Goal: Task Accomplishment & Management: Manage account settings

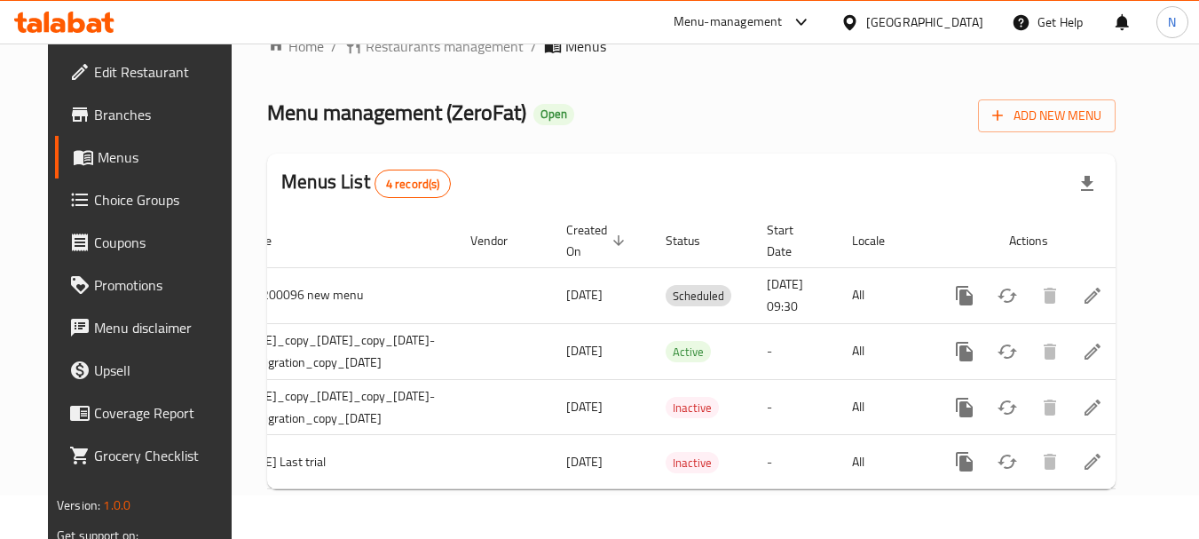
scroll to position [0, 158]
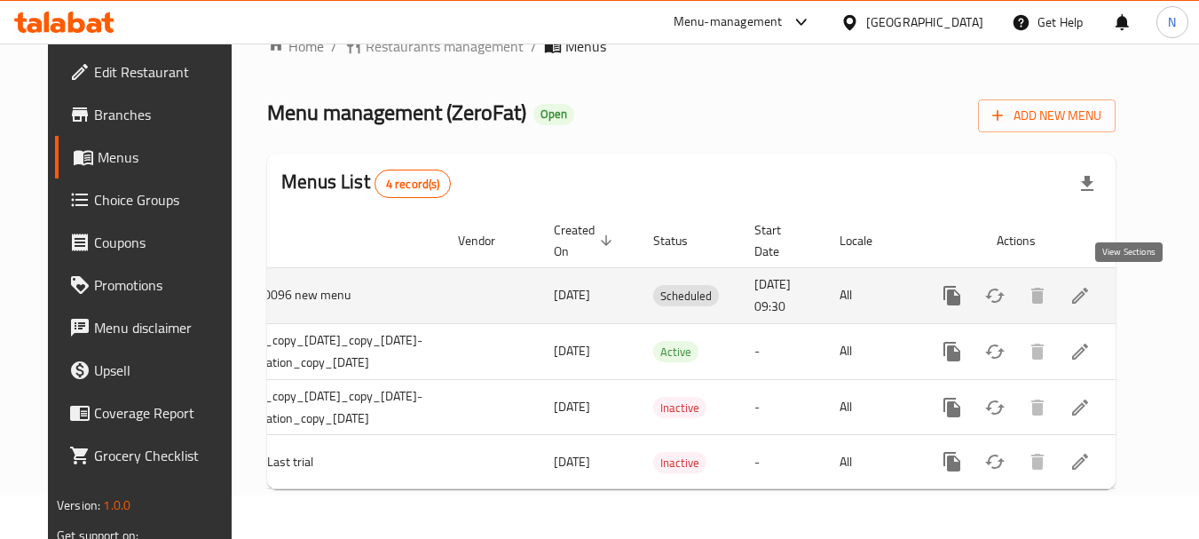
click at [1091, 285] on icon "enhanced table" at bounding box center [1079, 295] width 21 height 21
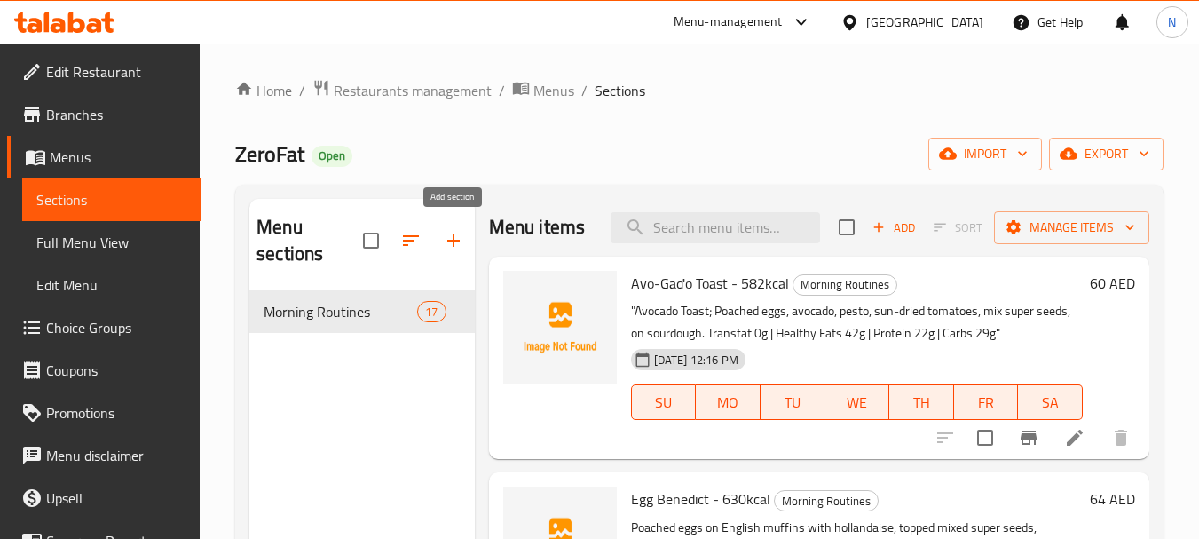
click at [453, 240] on icon "button" at bounding box center [453, 240] width 12 height 12
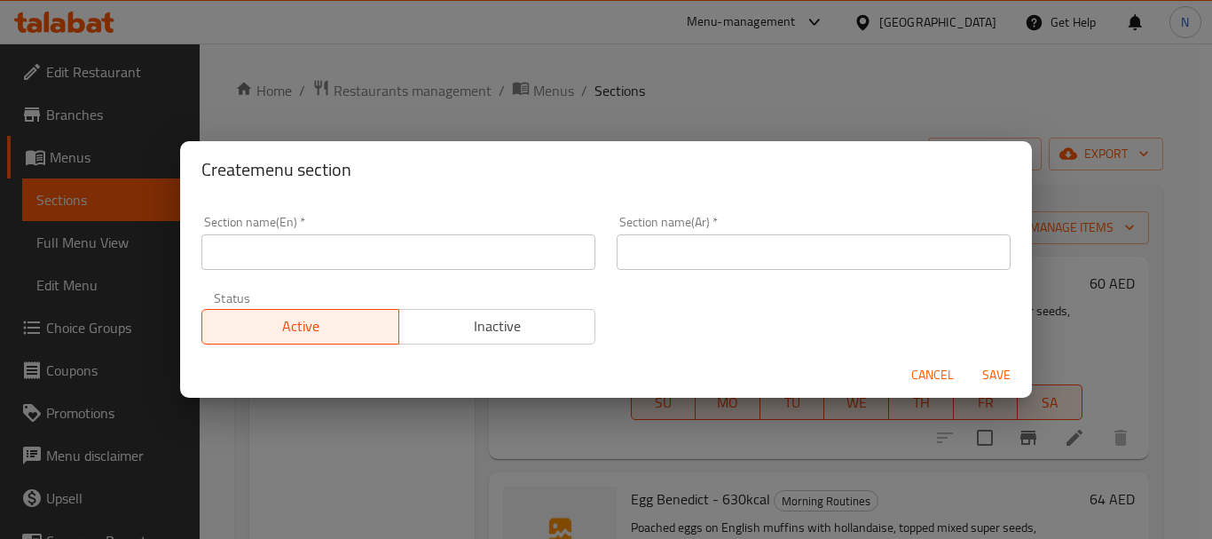
click at [445, 253] on input "text" at bounding box center [398, 251] width 394 height 35
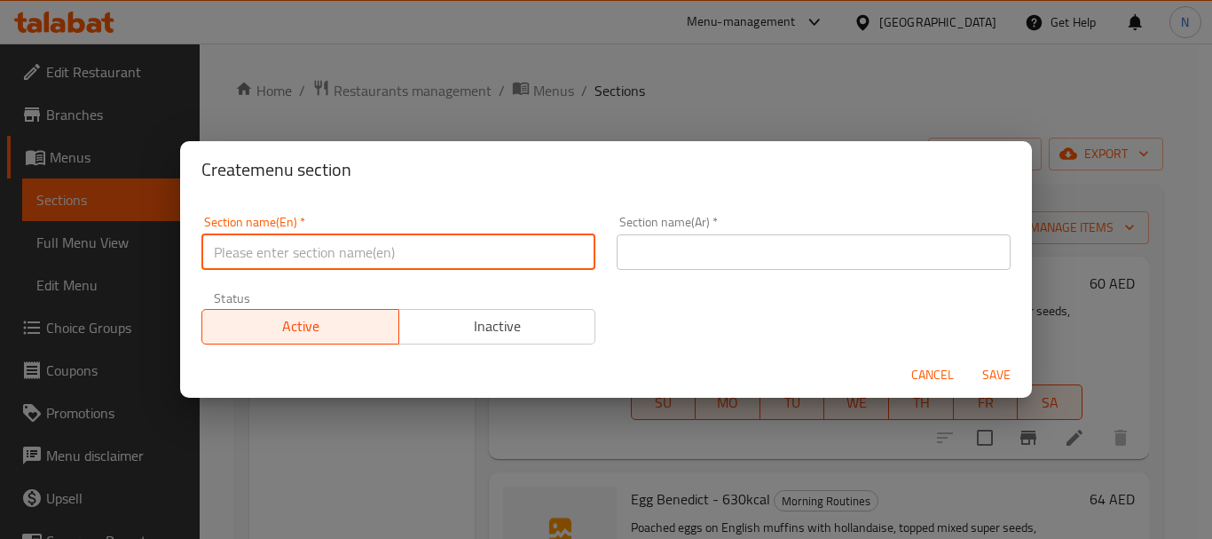
paste input "SUPER GREENS"
click at [249, 252] on input "SUPER GREENS" at bounding box center [398, 251] width 394 height 35
type input "Super Greens"
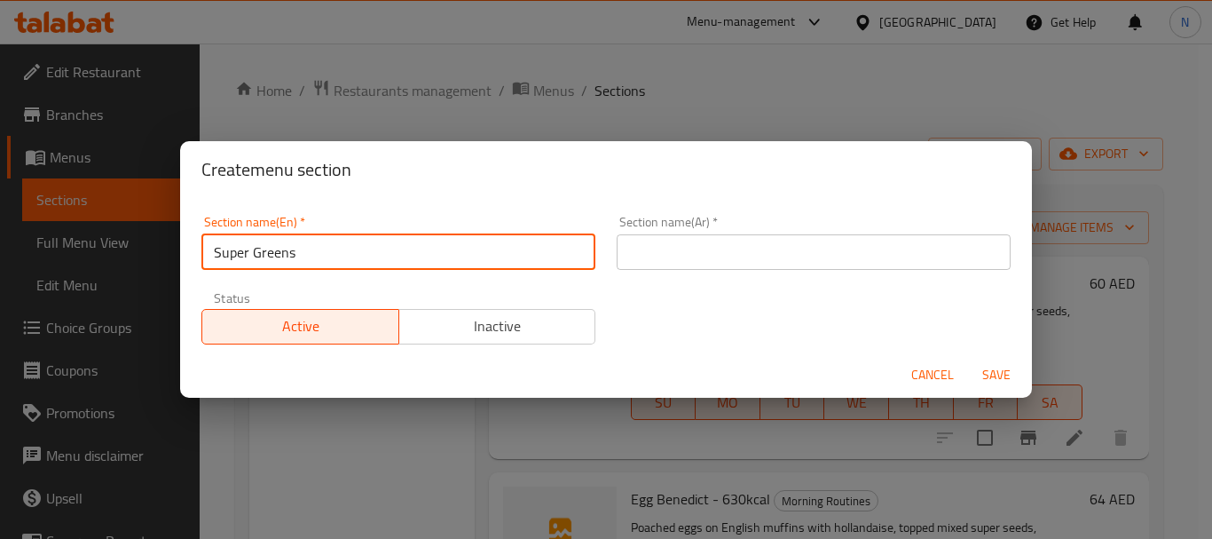
click at [677, 261] on input "text" at bounding box center [814, 251] width 394 height 35
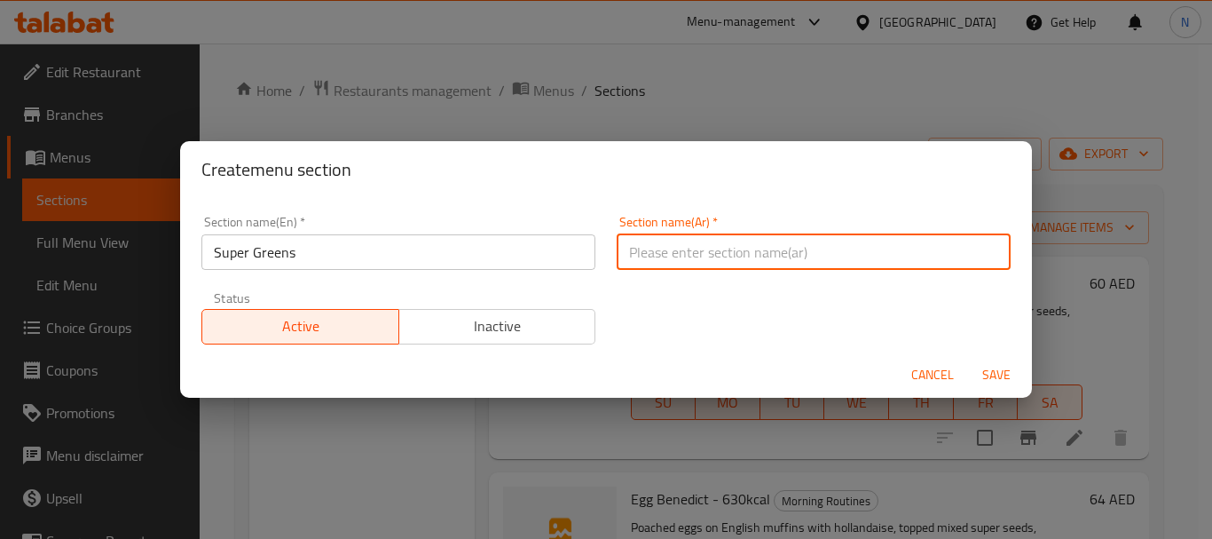
type input "]"
type input "ج"
type input "سوبر جرين"
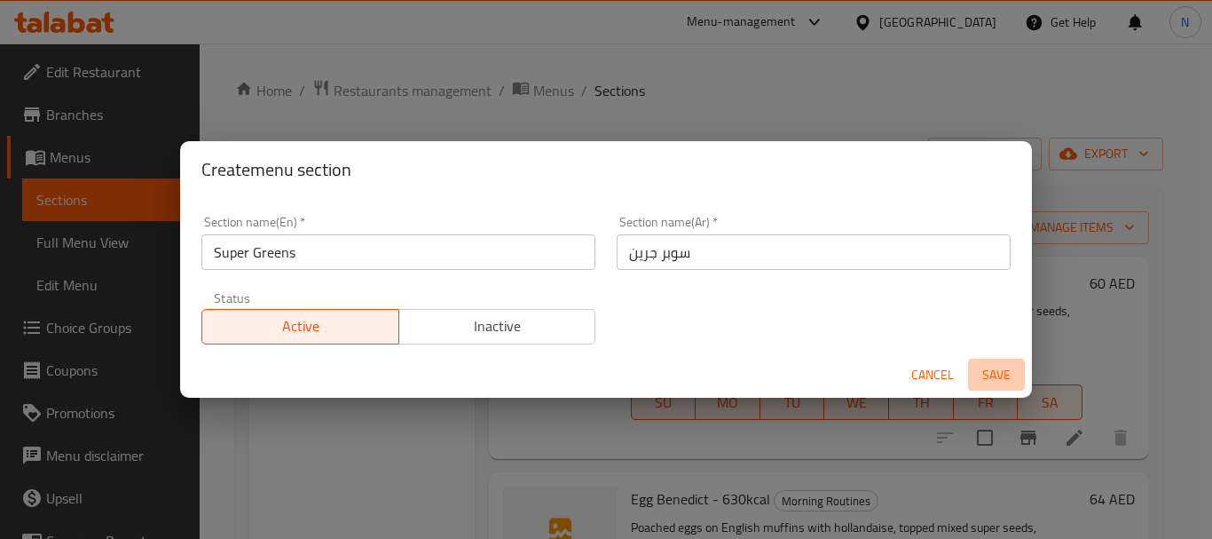
click at [1005, 375] on span "Save" at bounding box center [996, 375] width 43 height 22
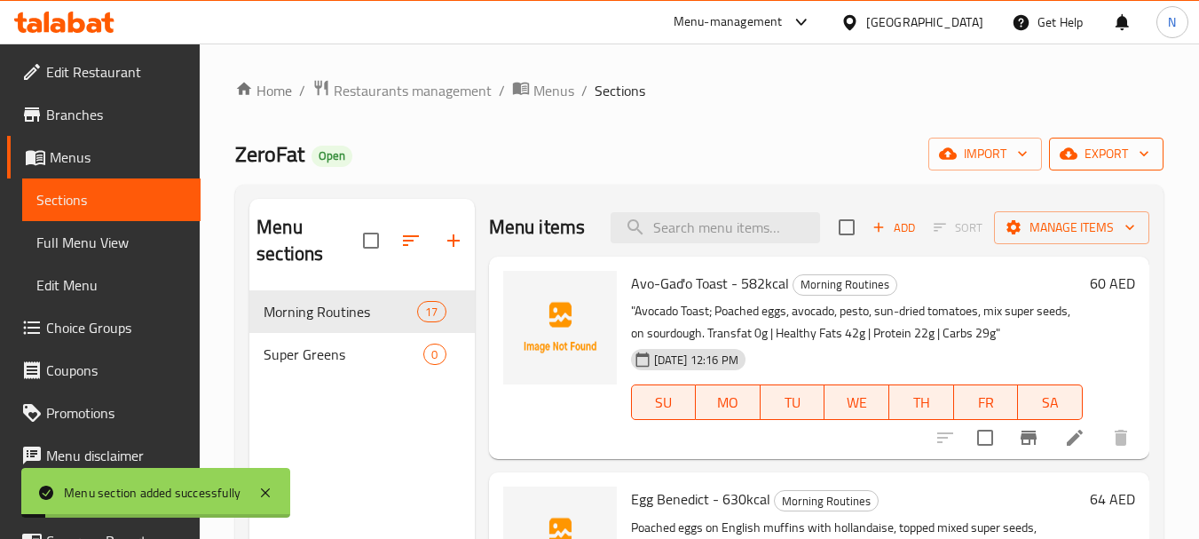
click at [1098, 161] on span "export" at bounding box center [1106, 154] width 86 height 22
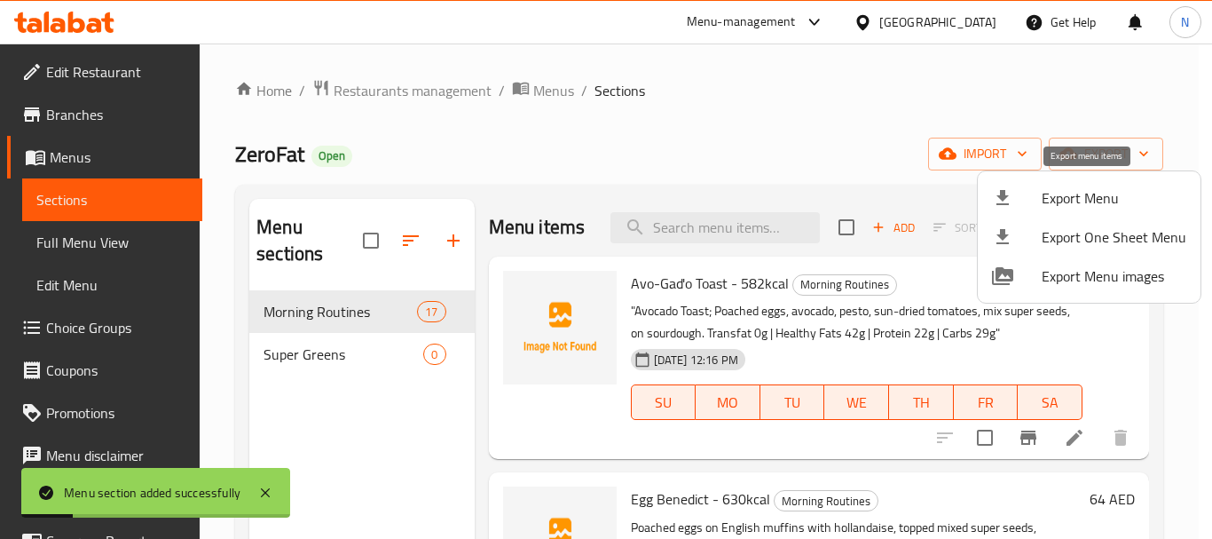
click at [1082, 205] on span "Export Menu" at bounding box center [1114, 197] width 145 height 21
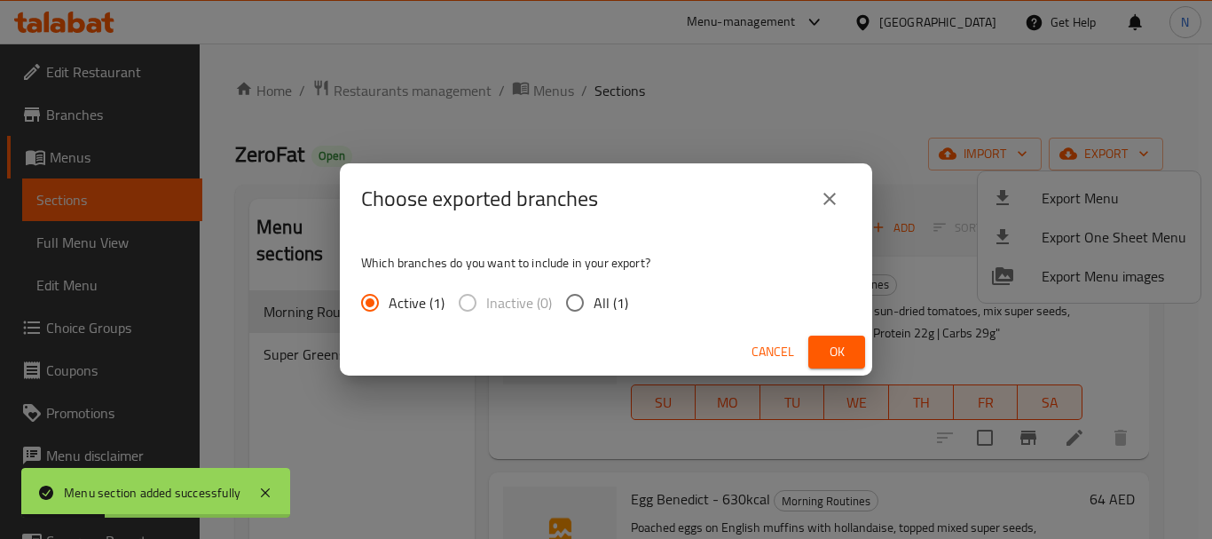
click at [571, 303] on input "All (1)" at bounding box center [574, 302] width 37 height 37
radio input "true"
click at [844, 348] on span "Ok" at bounding box center [837, 352] width 28 height 22
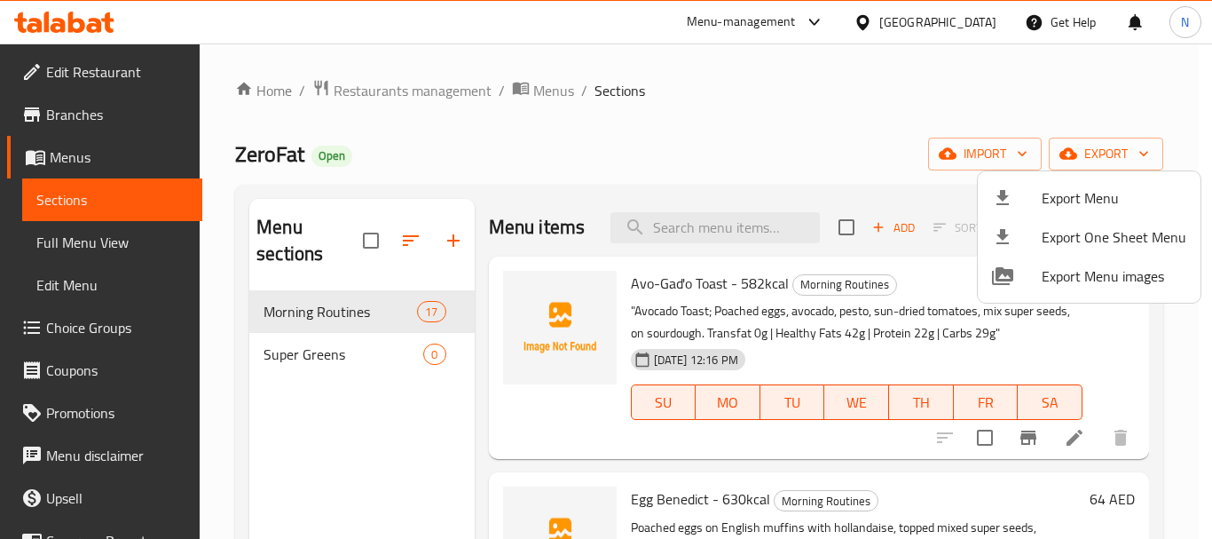
click at [323, 352] on div at bounding box center [606, 269] width 1212 height 539
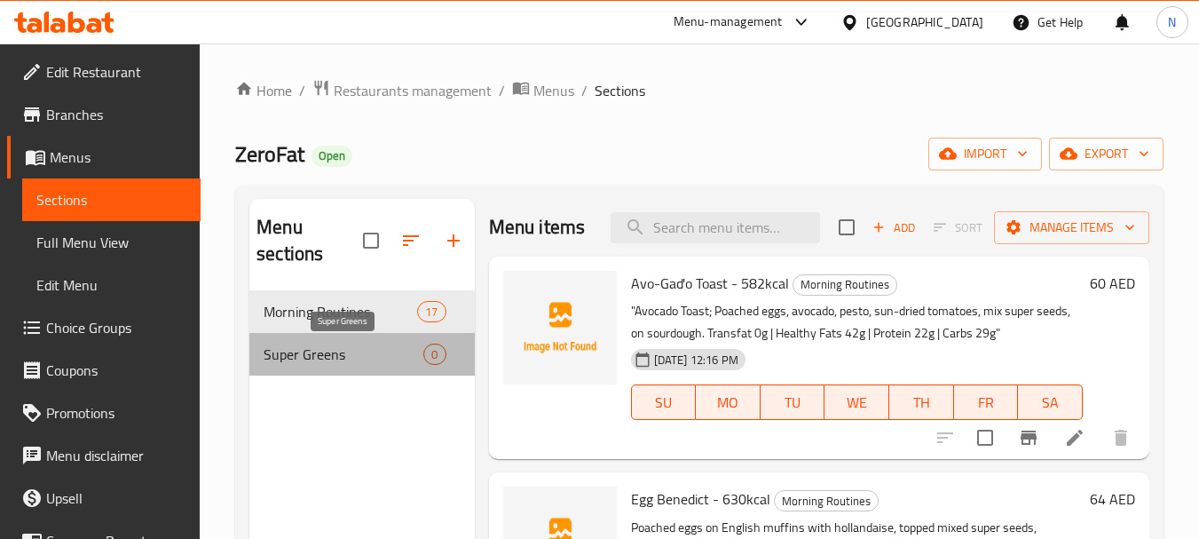
click at [327, 357] on span "Super Greens" at bounding box center [344, 353] width 160 height 21
